Goal: Communication & Community: Answer question/provide support

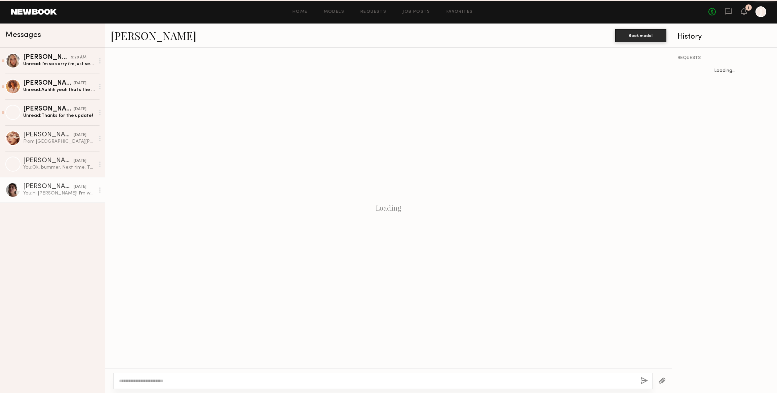
scroll to position [50, 0]
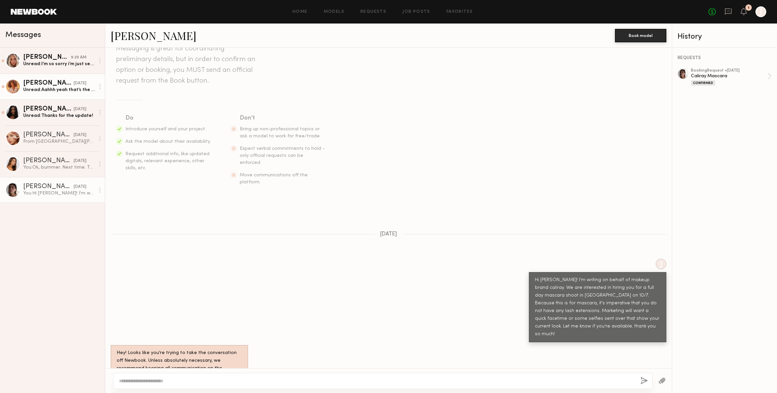
drag, startPoint x: 62, startPoint y: 90, endPoint x: 66, endPoint y: 90, distance: 3.7
click at [66, 90] on div "Unread: Aahhh yeah that’s the kind that freaks me out haha. But we can feel it …" at bounding box center [59, 90] width 72 height 6
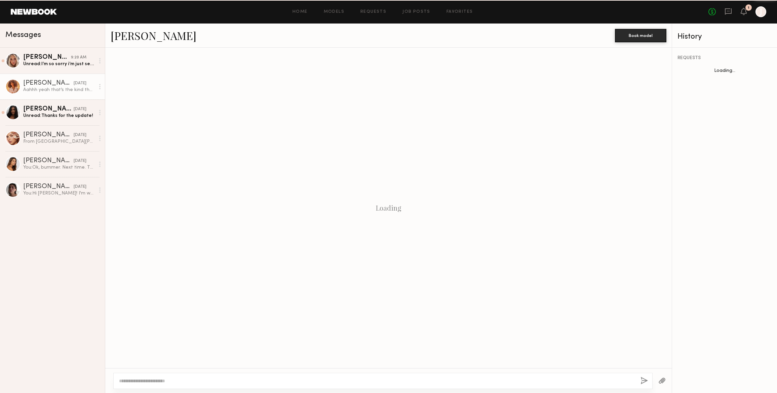
scroll to position [253, 0]
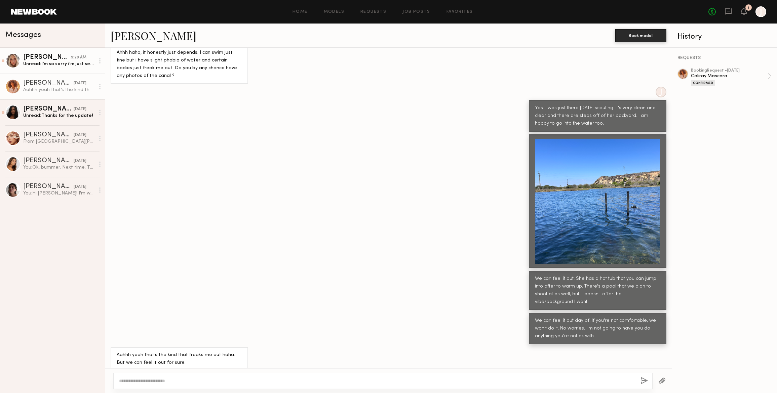
click at [68, 64] on div "Unread: I’m so sorry i’m just seeing this,, I had a family emergency with my gr…" at bounding box center [59, 64] width 72 height 6
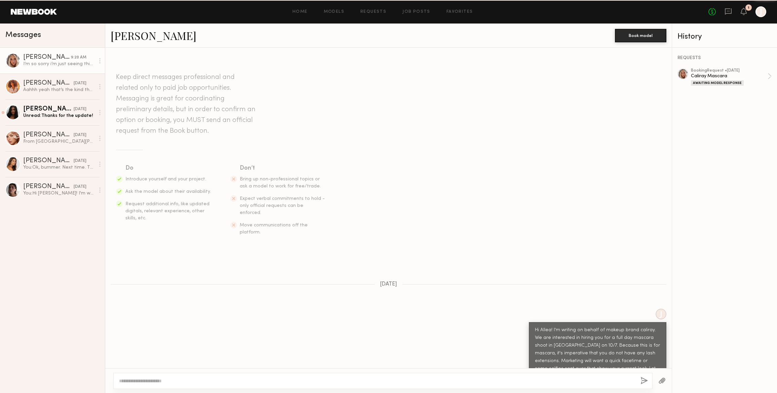
scroll to position [800, 0]
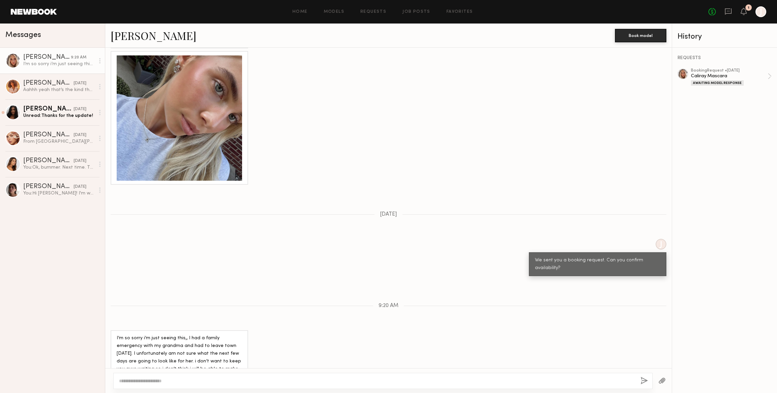
click at [124, 380] on textarea at bounding box center [377, 381] width 516 height 7
type textarea "*"
type textarea "**********"
click at [642, 380] on button "button" at bounding box center [643, 381] width 7 height 8
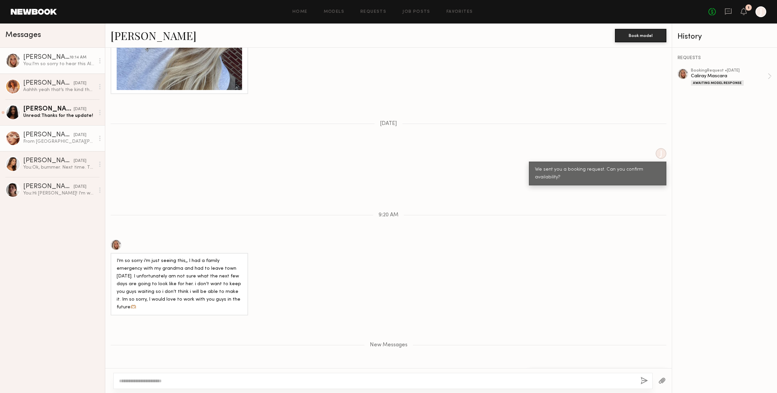
click at [39, 138] on div "From [GEOGRAPHIC_DATA][PERSON_NAME]" at bounding box center [59, 141] width 72 height 6
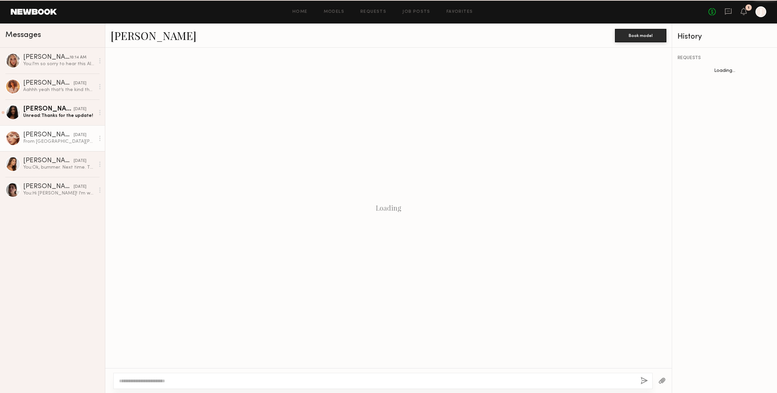
scroll to position [397, 0]
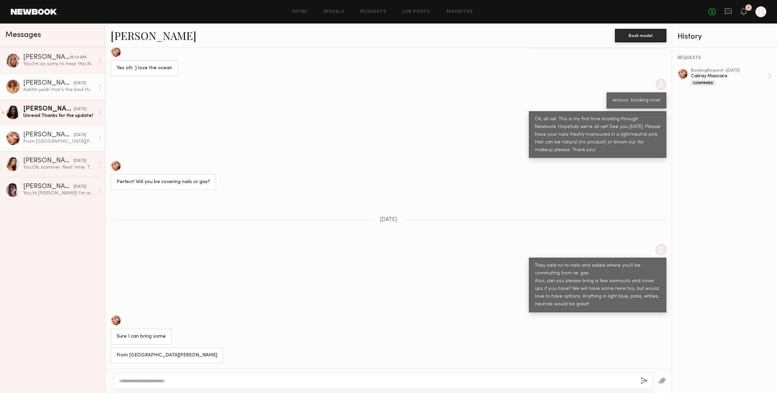
drag, startPoint x: 47, startPoint y: 86, endPoint x: 51, endPoint y: 86, distance: 4.0
click at [47, 86] on div "[PERSON_NAME]" at bounding box center [48, 83] width 50 height 7
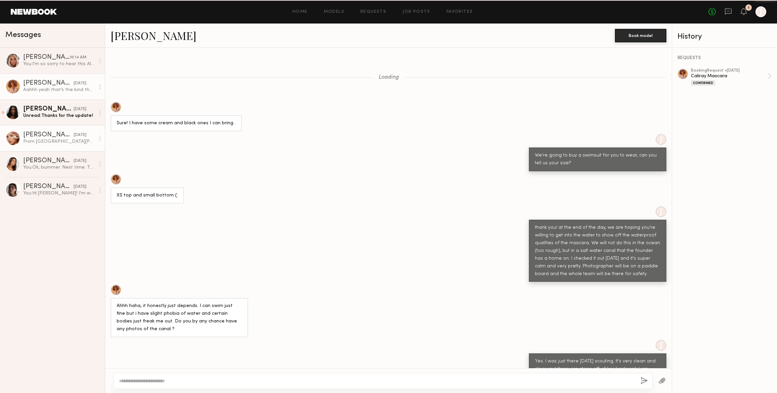
scroll to position [253, 0]
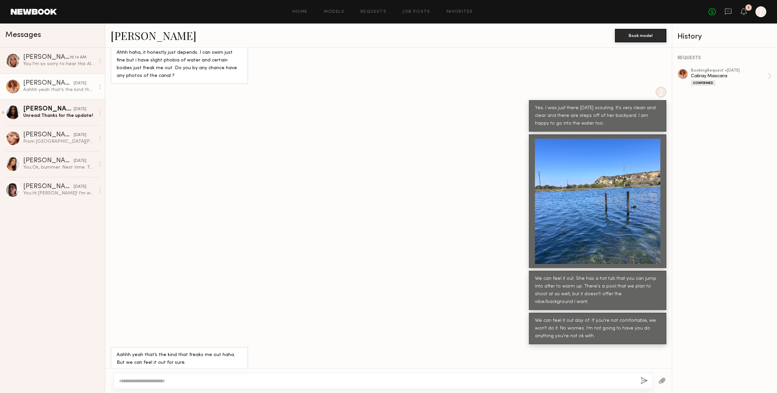
click at [150, 379] on textarea at bounding box center [377, 381] width 516 height 7
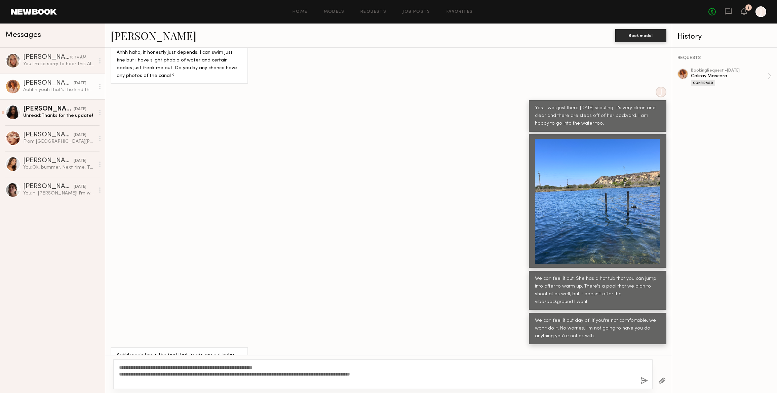
type textarea "**********"
click at [643, 380] on button "button" at bounding box center [643, 381] width 7 height 8
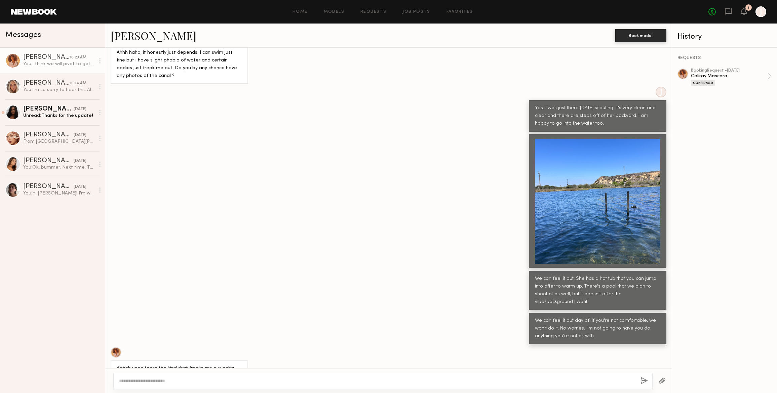
scroll to position [419, 0]
